Goal: Task Accomplishment & Management: Manage account settings

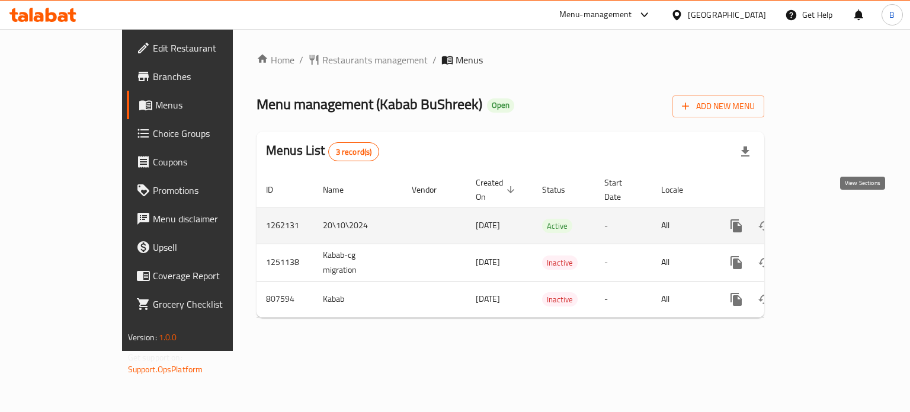
click at [829, 219] on icon "enhanced table" at bounding box center [822, 226] width 14 height 14
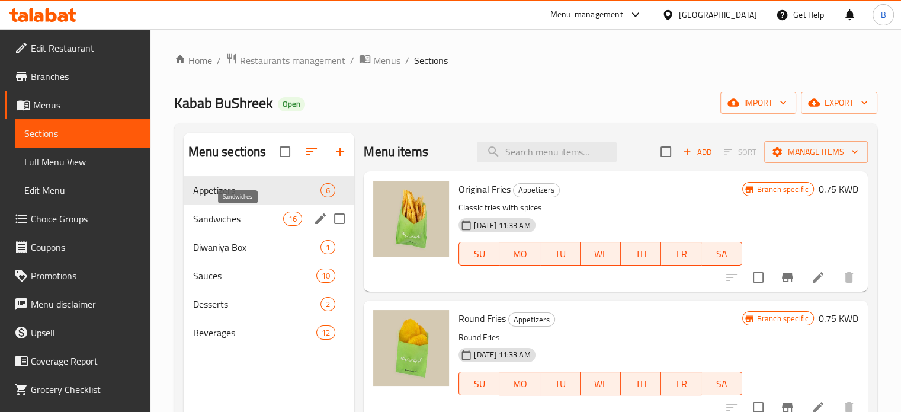
click at [229, 216] on span "Sandwiches" at bounding box center [238, 219] width 91 height 14
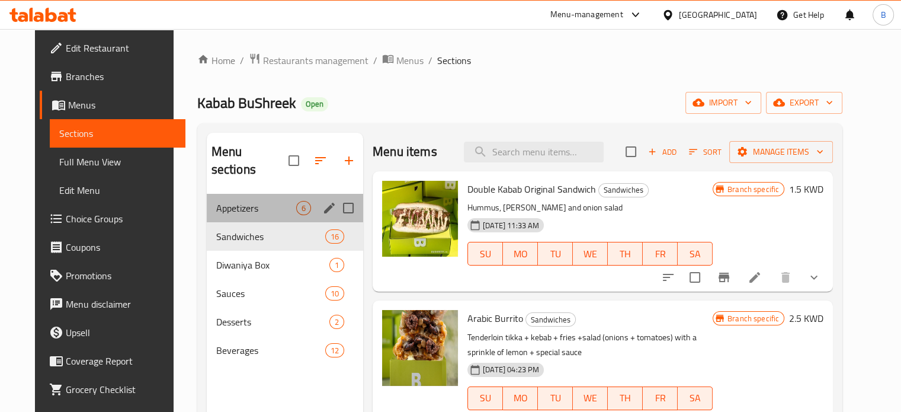
click at [207, 196] on div "Appetizers 6" at bounding box center [285, 208] width 156 height 28
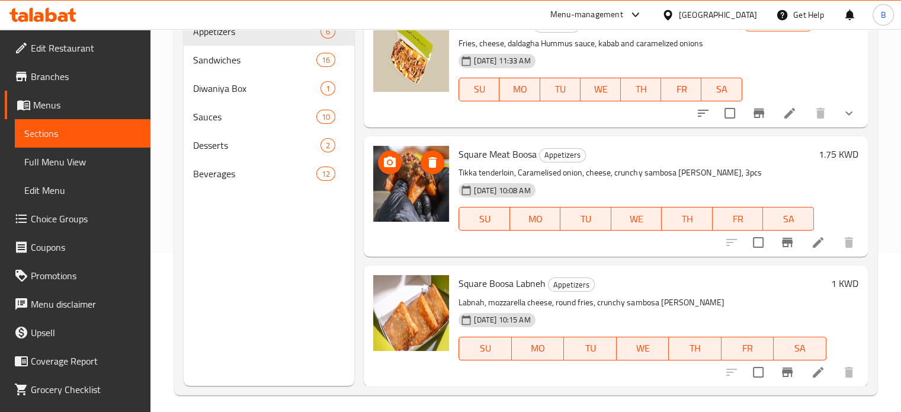
scroll to position [166, 0]
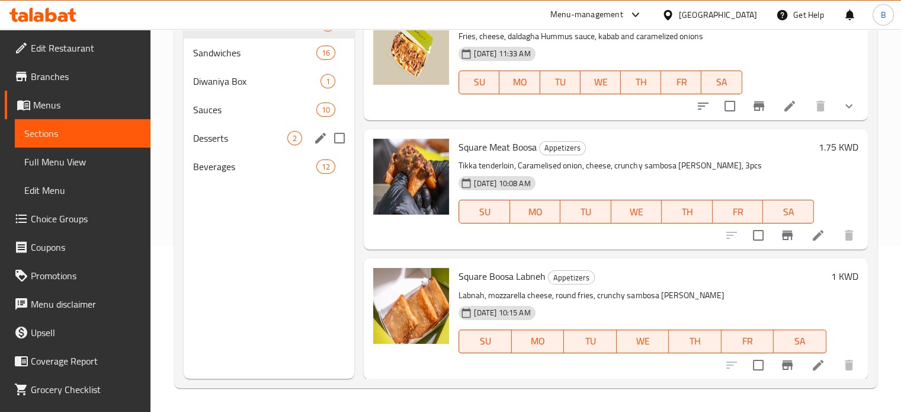
click at [218, 125] on div "Desserts 2" at bounding box center [269, 138] width 171 height 28
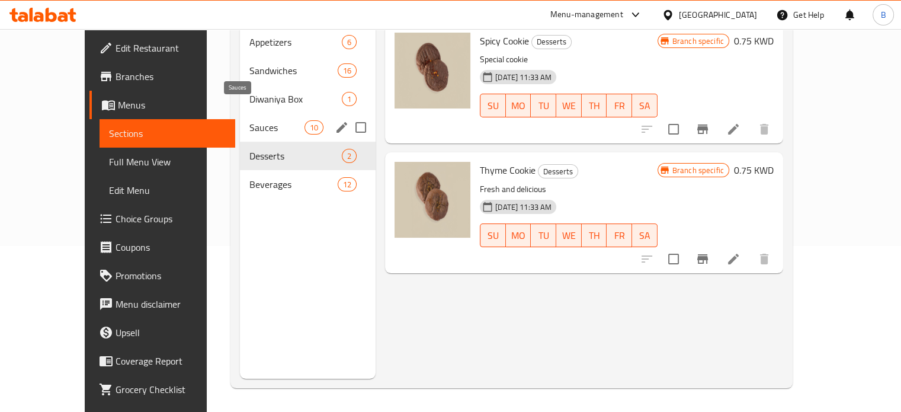
click at [249, 120] on span "Sauces" at bounding box center [276, 127] width 55 height 14
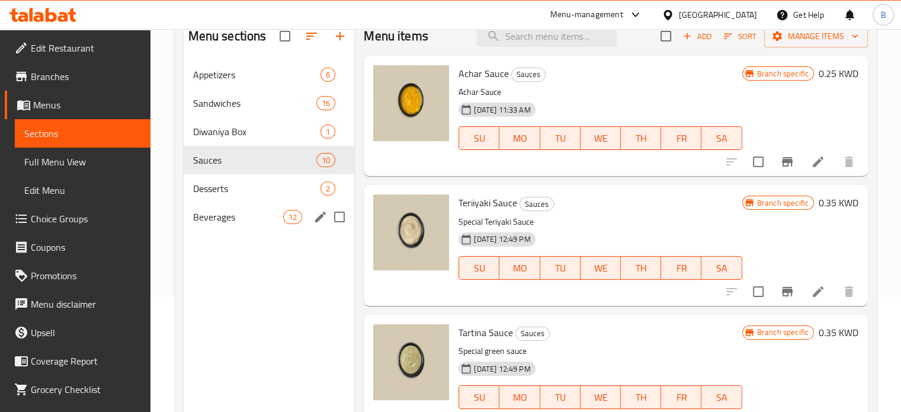
scroll to position [47, 0]
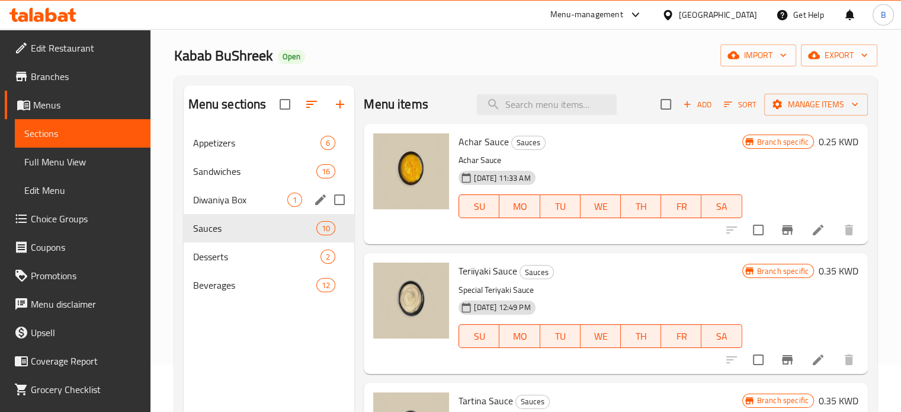
click at [197, 193] on span "Diwaniya Box" at bounding box center [240, 200] width 95 height 14
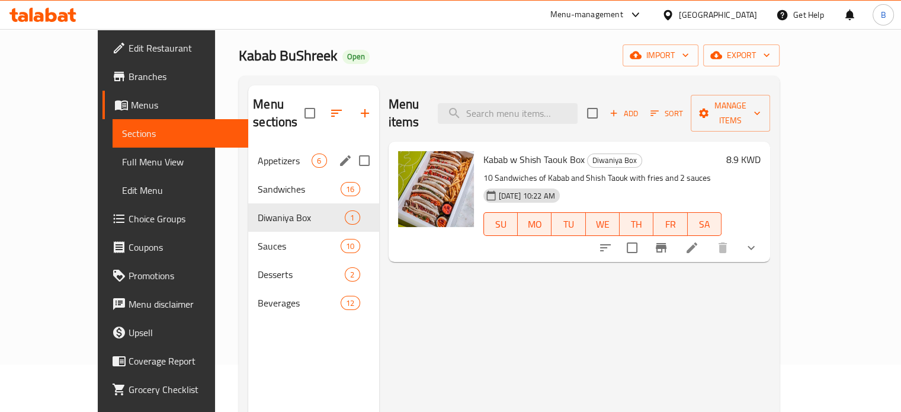
click at [258, 153] on span "Appetizers" at bounding box center [285, 160] width 54 height 14
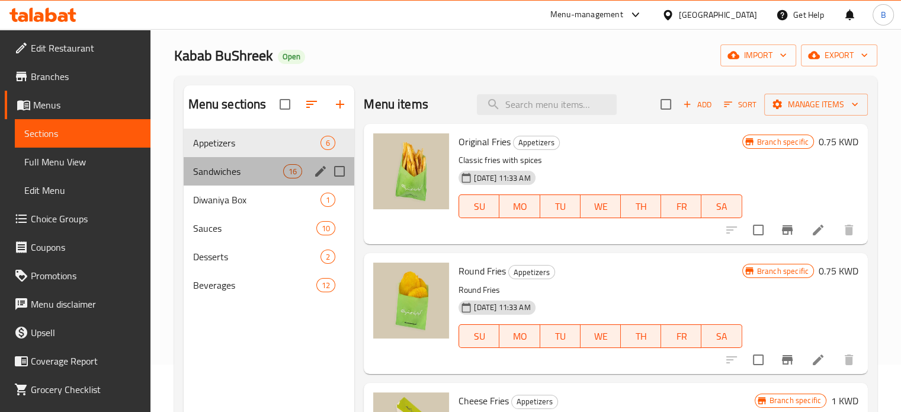
click at [201, 159] on div "Sandwiches 16" at bounding box center [269, 171] width 171 height 28
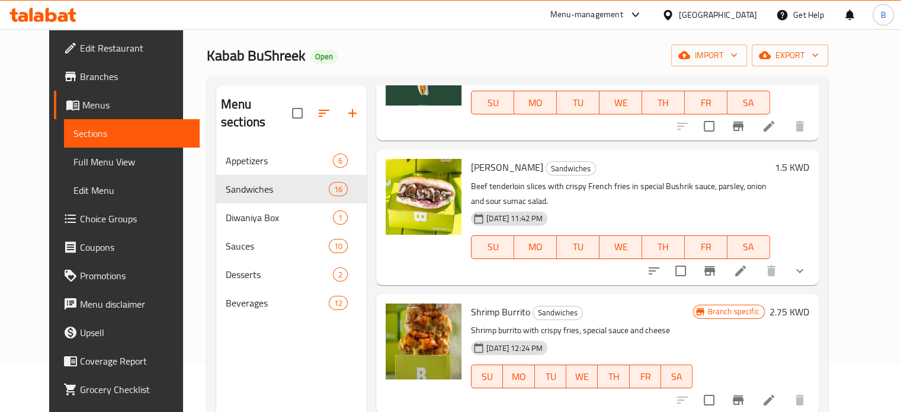
scroll to position [474, 0]
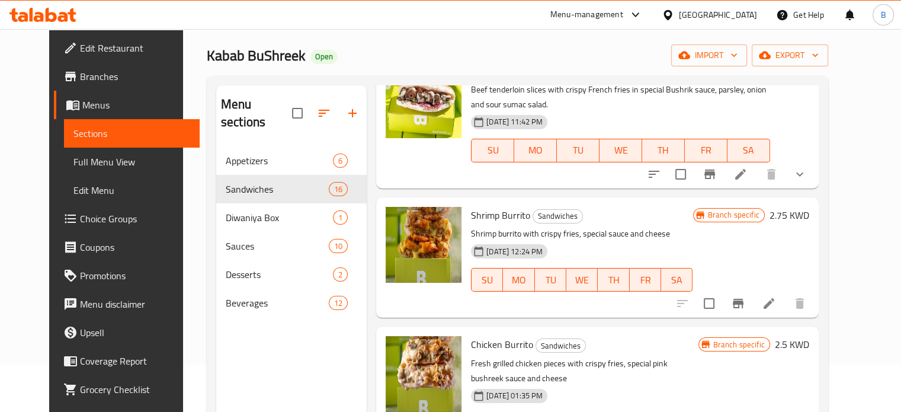
drag, startPoint x: 821, startPoint y: 123, endPoint x: 727, endPoint y: 117, distance: 94.4
click at [809, 123] on div "1.5 KWD" at bounding box center [789, 120] width 39 height 116
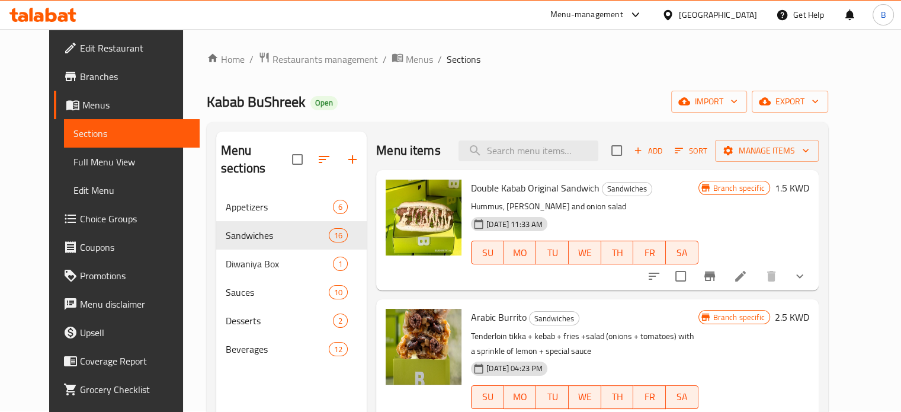
scroll to position [0, 0]
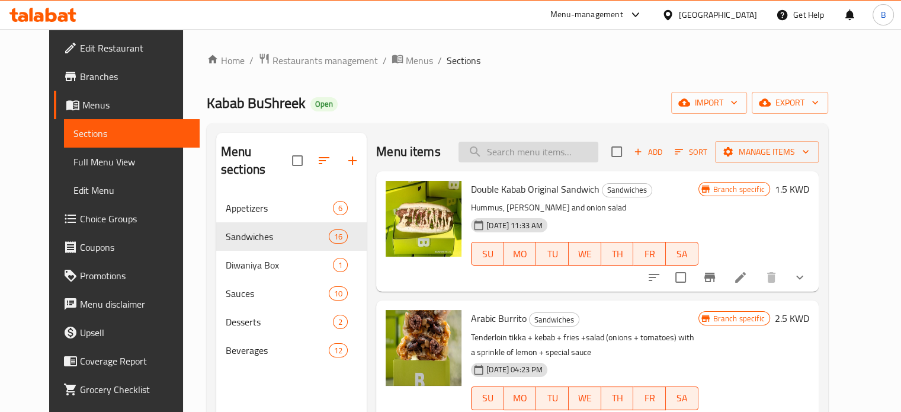
click at [510, 144] on input "search" at bounding box center [529, 152] width 140 height 21
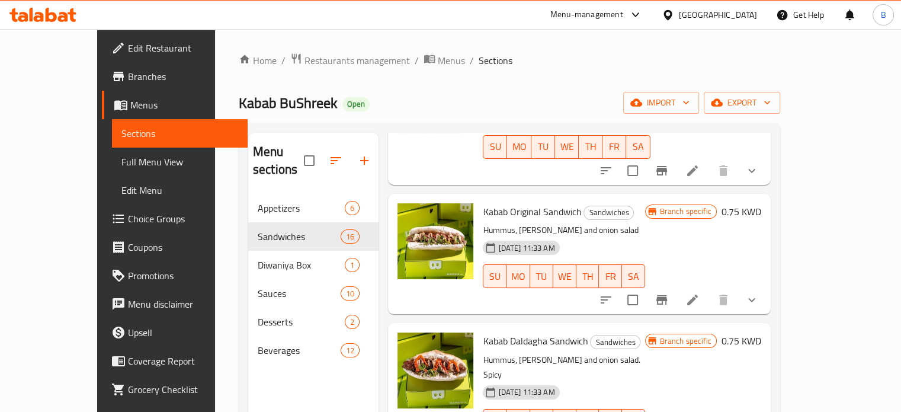
scroll to position [533, 0]
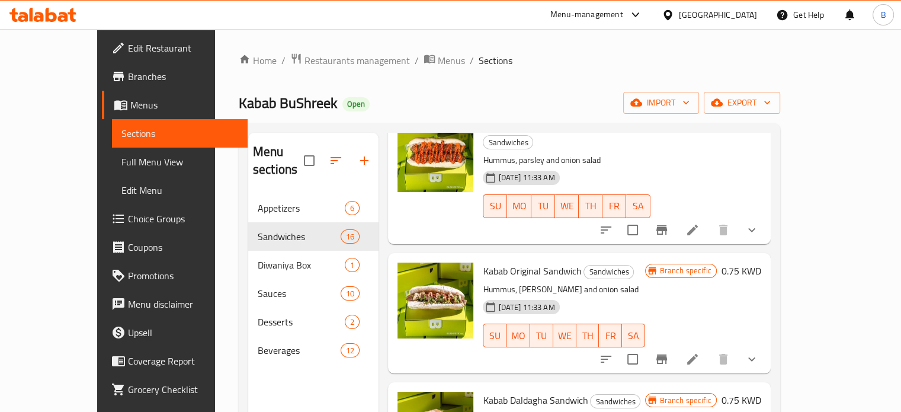
type input "kabab"
click at [540, 324] on button "TU" at bounding box center [541, 336] width 23 height 24
type button "2"
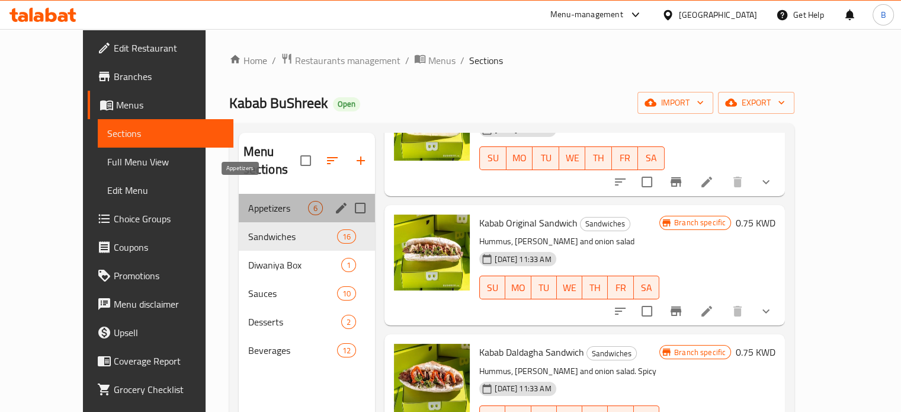
click at [258, 201] on span "Appetizers" at bounding box center [278, 208] width 60 height 14
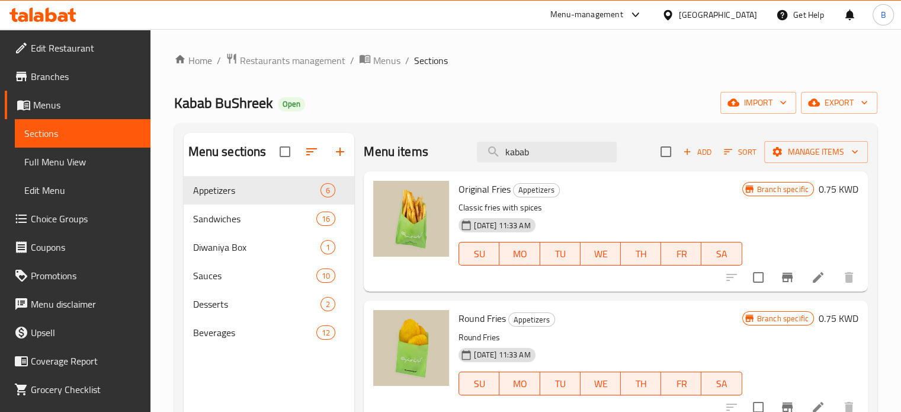
drag, startPoint x: 528, startPoint y: 156, endPoint x: 443, endPoint y: 160, distance: 84.8
click at [443, 160] on div "Menu items kabab Add Sort Manage items" at bounding box center [616, 152] width 504 height 39
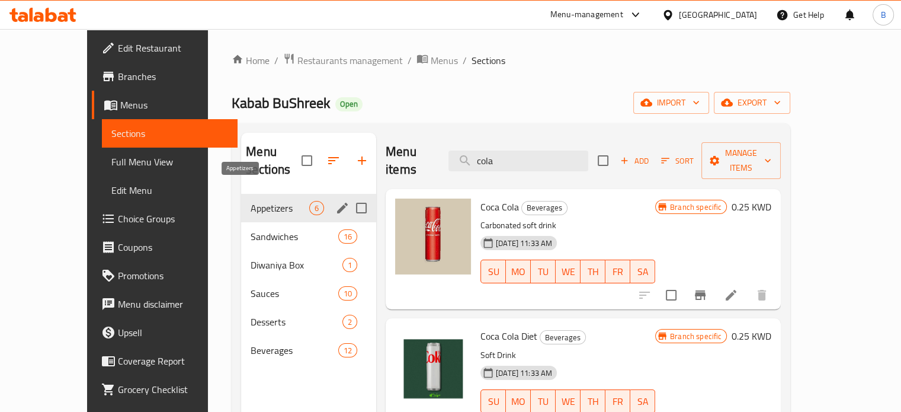
type input "cola"
click at [251, 201] on span "Appetizers" at bounding box center [280, 208] width 59 height 14
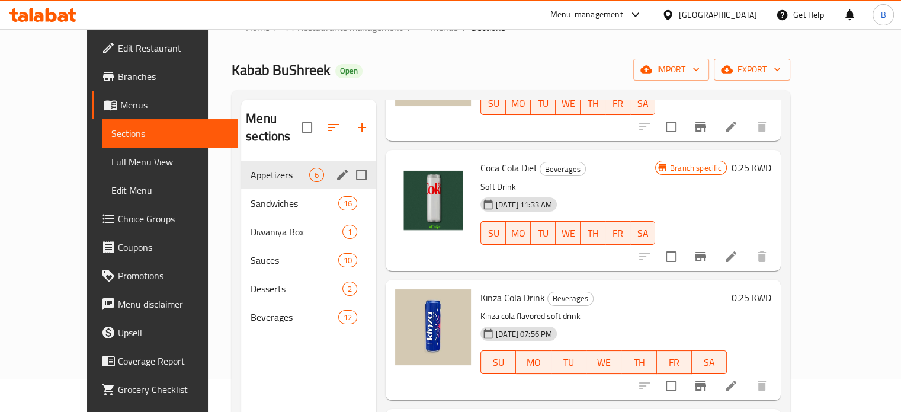
scroll to position [31, 0]
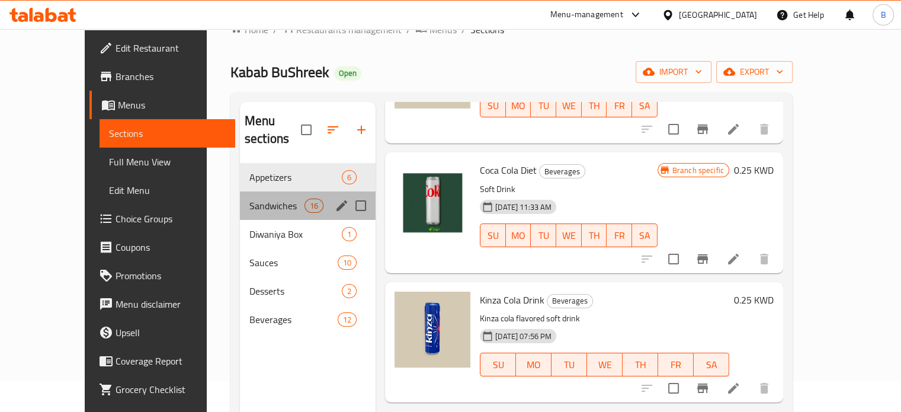
click at [240, 191] on div "Sandwiches 16" at bounding box center [308, 205] width 136 height 28
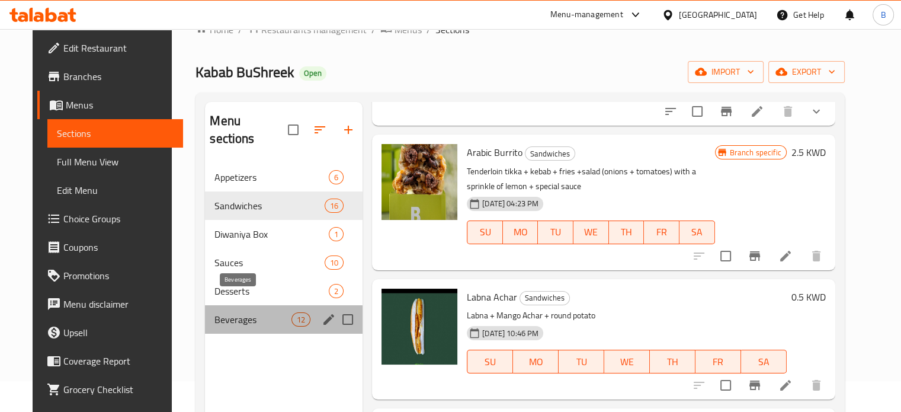
click at [252, 312] on span "Beverages" at bounding box center [253, 319] width 77 height 14
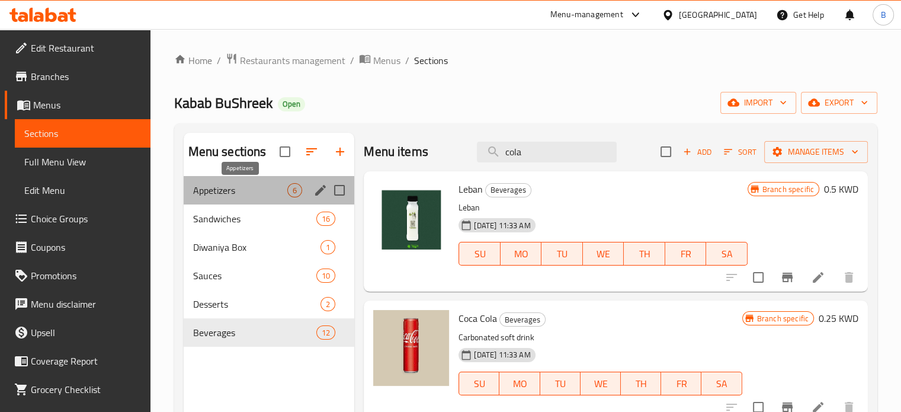
click at [239, 189] on span "Appetizers" at bounding box center [240, 190] width 95 height 14
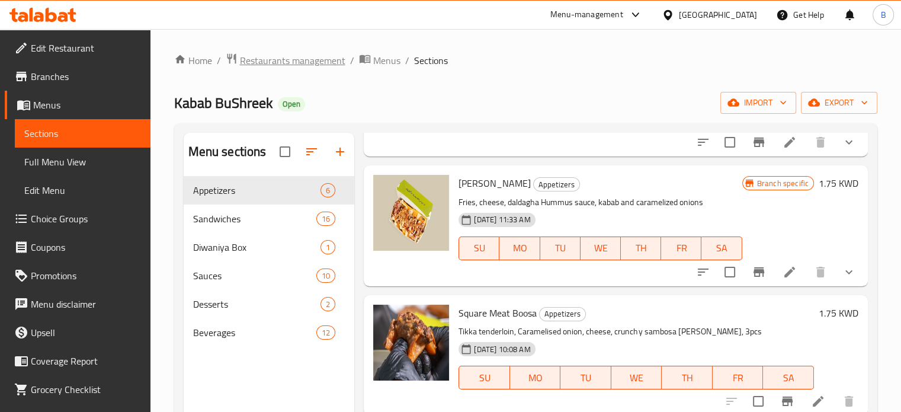
click at [276, 56] on span "Restaurants management" at bounding box center [292, 60] width 105 height 14
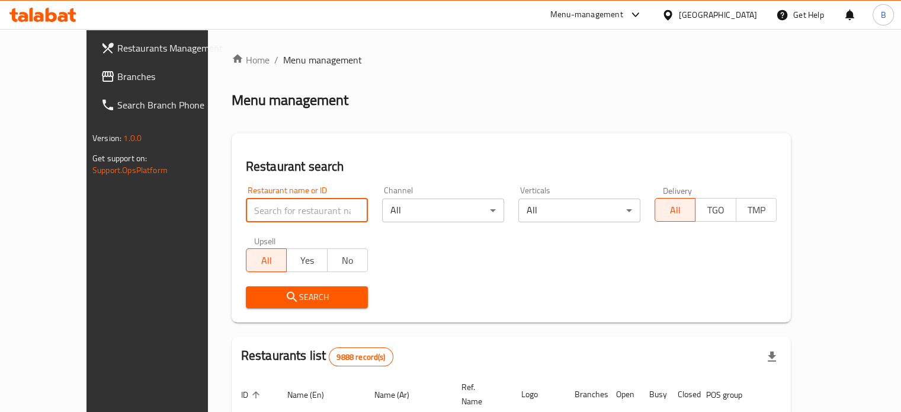
click at [292, 215] on input "search" at bounding box center [307, 211] width 122 height 24
click button "Search" at bounding box center [307, 297] width 122 height 22
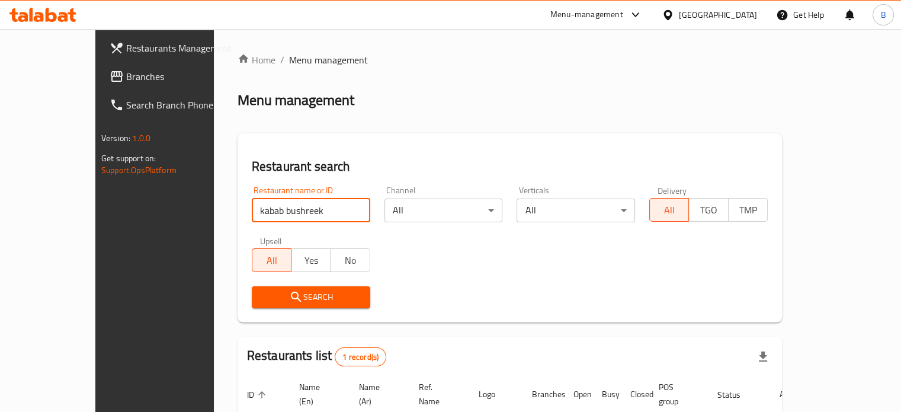
scroll to position [92, 0]
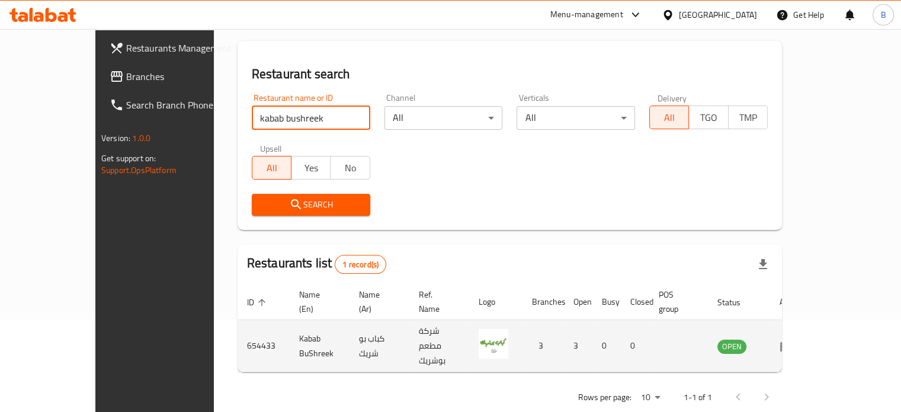
click at [238, 324] on td "654433" at bounding box center [264, 346] width 52 height 52
copy td "654433"
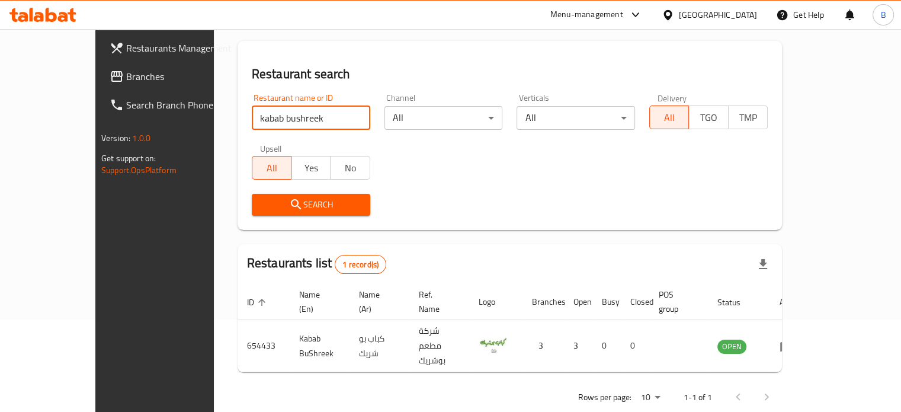
drag, startPoint x: 281, startPoint y: 121, endPoint x: 180, endPoint y: 112, distance: 101.7
click at [245, 112] on div "Restaurant name or ID kabab bushreek Restaurant name or ID" at bounding box center [311, 112] width 133 height 50
click button "Search" at bounding box center [311, 205] width 119 height 22
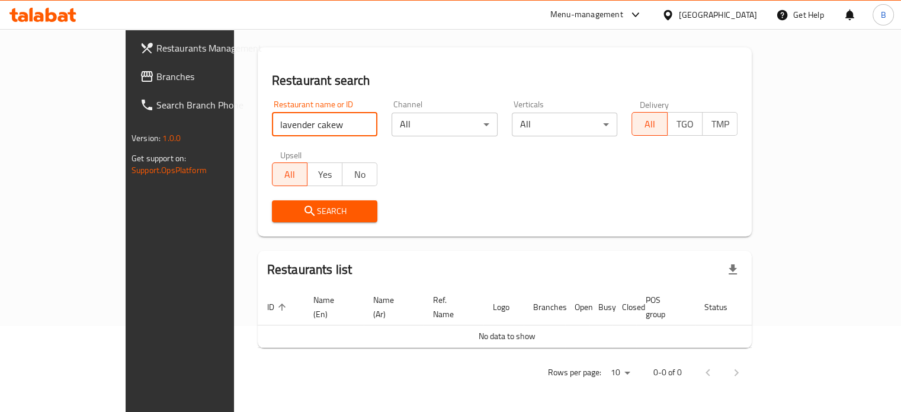
scroll to position [72, 0]
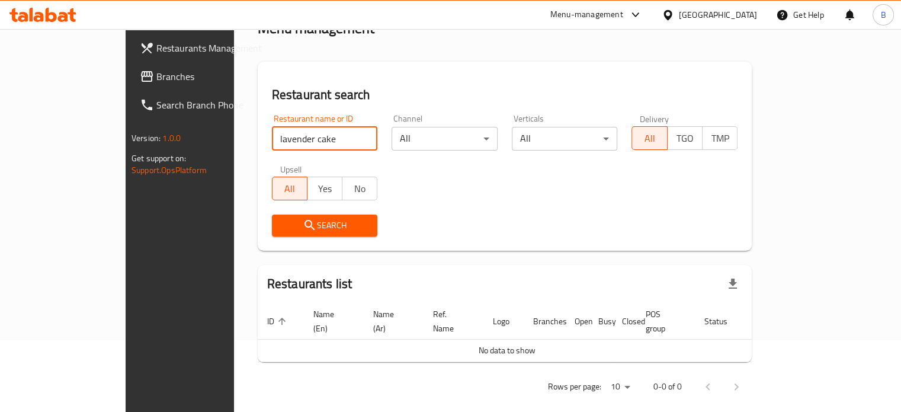
type input "lavender cake"
click button "Search" at bounding box center [325, 226] width 106 height 22
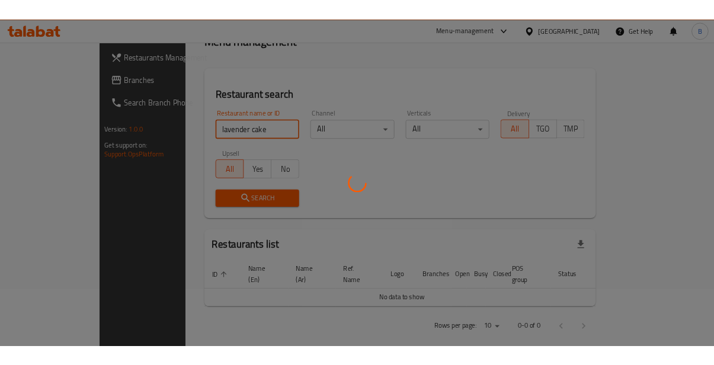
scroll to position [92, 0]
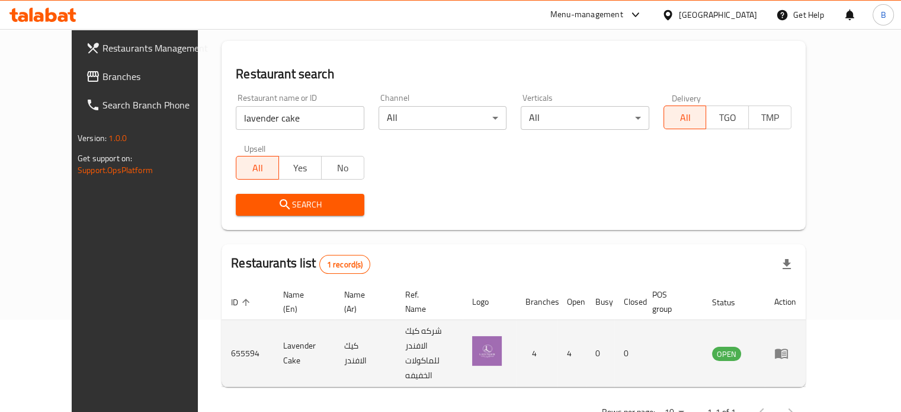
click at [222, 343] on td "655594" at bounding box center [248, 353] width 52 height 67
copy td "655594"
